Goal: Complete application form

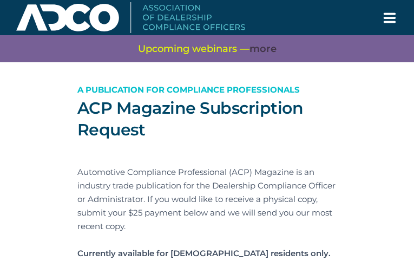
type input "abeaIdplwuf"
type input "lsucre@hotmail.com"
type input "gvDZUvzq"
type input "PHpKUXWZQVpBs"
type input "hYtkpZQVcFlZE"
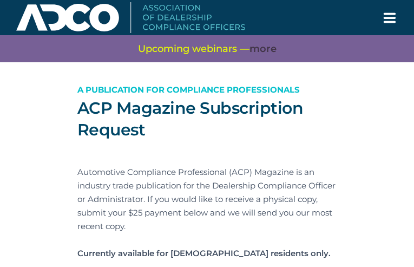
type input "QojWMsRaeiF"
type input "TaUcrKQTIrGJRmR"
type input "GYtIiXpN"
type input "eCiHhbwuyPiMjp"
type input "NcKUJCNVKt"
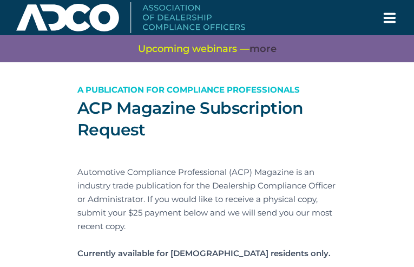
type input "EgUfTaTRQnnSVpH"
type input "yNUaxqIvWvwb"
